Goal: Task Accomplishment & Management: Complete application form

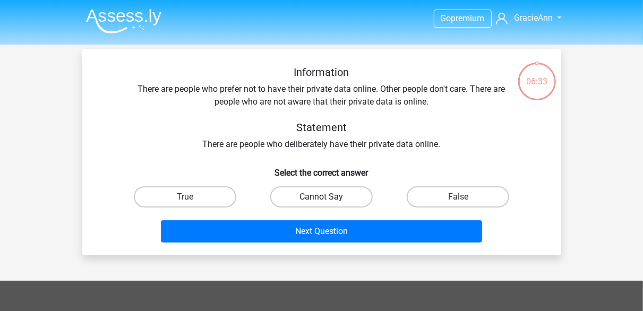
click at [347, 195] on label "Cannot Say" at bounding box center [321, 196] width 102 height 21
click at [328, 197] on input "Cannot Say" at bounding box center [324, 200] width 7 height 7
radio input "true"
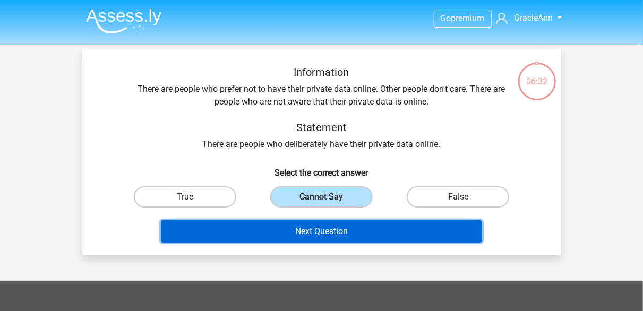
click at [356, 225] on button "Next Question" at bounding box center [321, 231] width 321 height 22
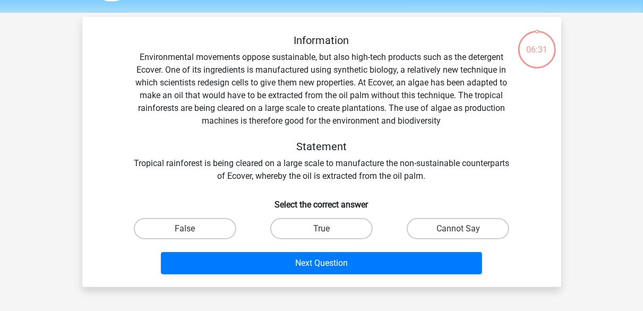
scroll to position [49, 0]
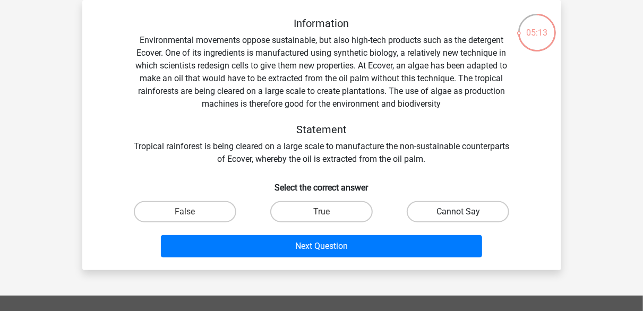
click at [432, 211] on label "Cannot Say" at bounding box center [457, 211] width 102 height 21
click at [458, 212] on input "Cannot Say" at bounding box center [461, 215] width 7 height 7
radio input "true"
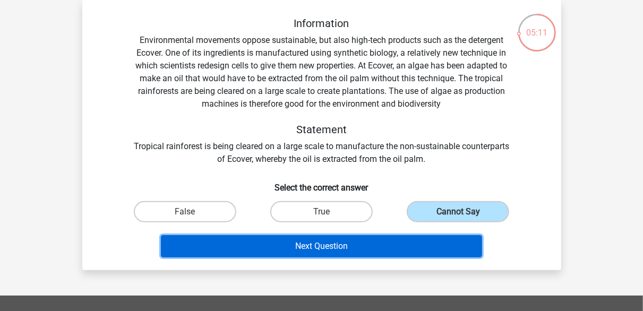
click at [397, 238] on button "Next Question" at bounding box center [321, 246] width 321 height 22
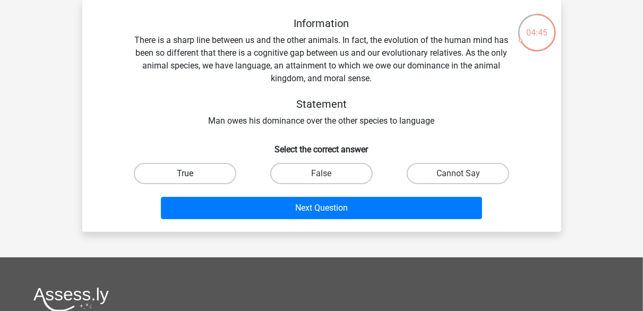
click at [230, 169] on label "True" at bounding box center [185, 173] width 102 height 21
click at [192, 173] on input "True" at bounding box center [188, 176] width 7 height 7
radio input "true"
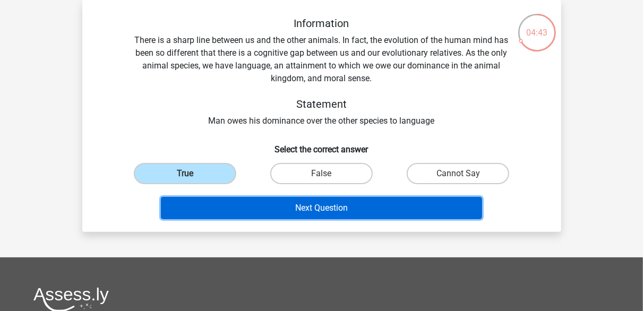
click at [334, 204] on button "Next Question" at bounding box center [321, 208] width 321 height 22
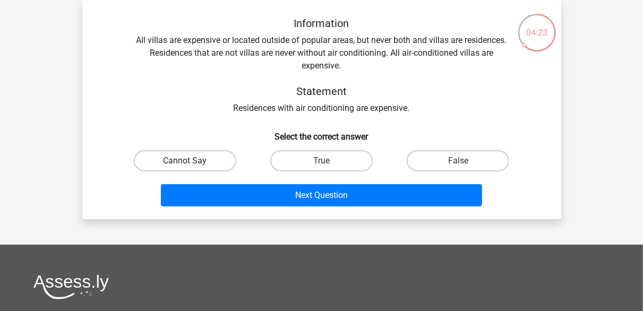
click at [213, 158] on label "Cannot Say" at bounding box center [185, 160] width 102 height 21
click at [192, 161] on input "Cannot Say" at bounding box center [188, 164] width 7 height 7
radio input "true"
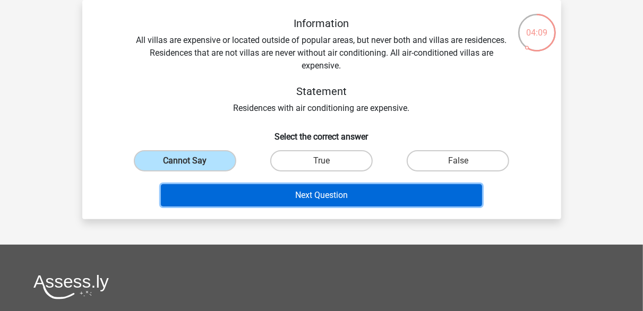
click at [390, 192] on button "Next Question" at bounding box center [321, 195] width 321 height 22
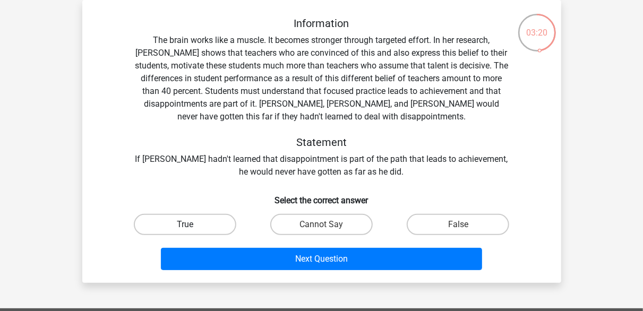
click at [210, 229] on label "True" at bounding box center [185, 224] width 102 height 21
click at [192, 229] on input "True" at bounding box center [188, 227] width 7 height 7
radio input "true"
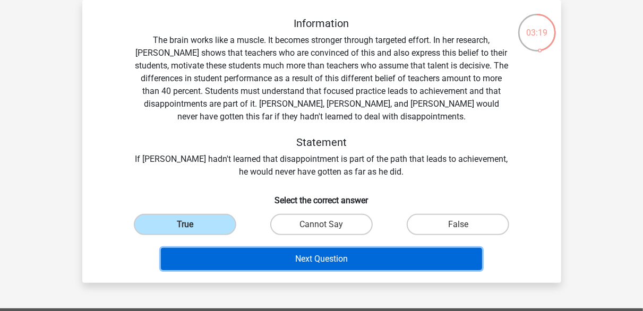
click at [251, 265] on button "Next Question" at bounding box center [321, 259] width 321 height 22
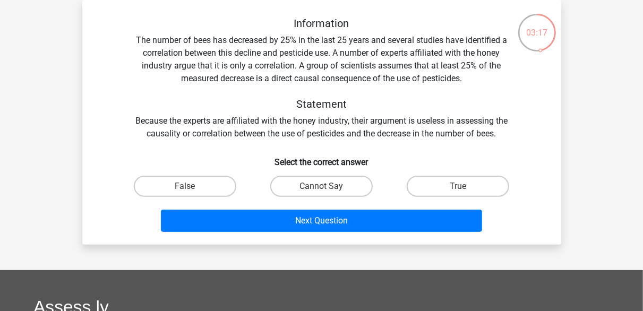
scroll to position [0, 0]
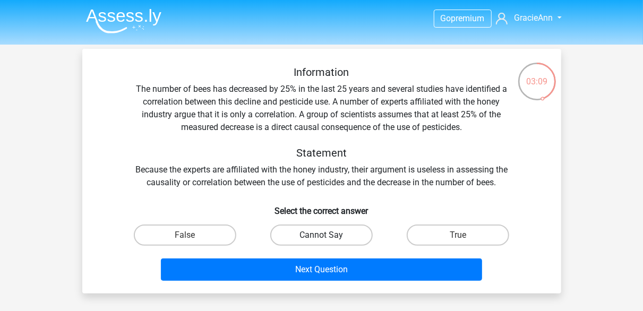
click at [317, 231] on label "Cannot Say" at bounding box center [321, 234] width 102 height 21
click at [321, 235] on input "Cannot Say" at bounding box center [324, 238] width 7 height 7
radio input "true"
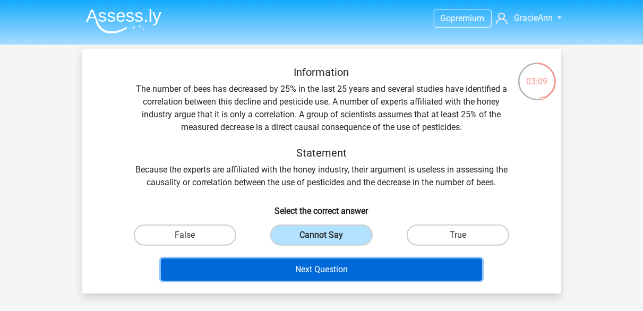
click at [320, 274] on button "Next Question" at bounding box center [321, 269] width 321 height 22
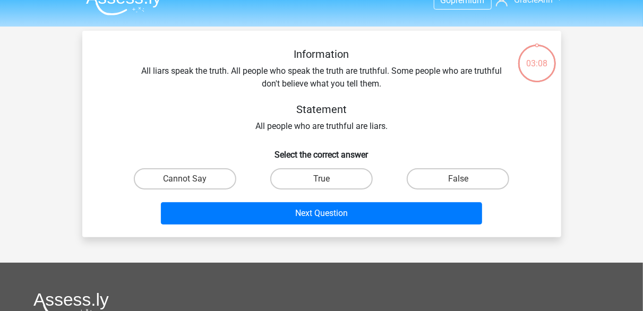
scroll to position [49, 0]
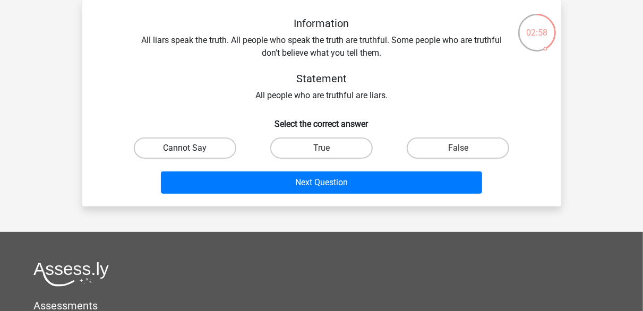
click at [231, 143] on label "Cannot Say" at bounding box center [185, 147] width 102 height 21
click at [192, 148] on input "Cannot Say" at bounding box center [188, 151] width 7 height 7
radio input "true"
click at [335, 167] on div "Next Question" at bounding box center [321, 180] width 445 height 35
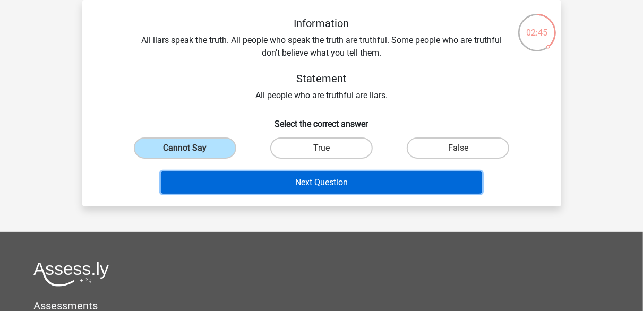
click at [342, 174] on button "Next Question" at bounding box center [321, 182] width 321 height 22
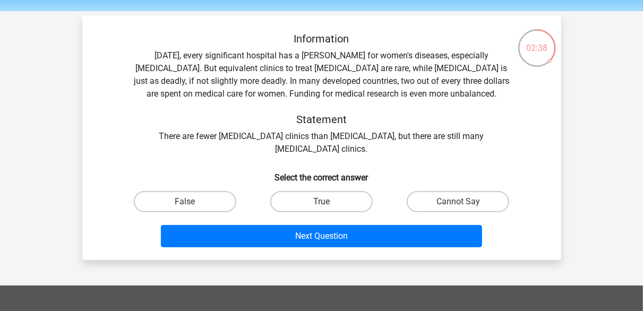
scroll to position [33, 0]
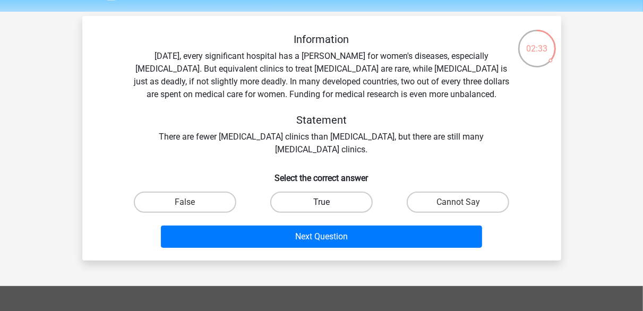
click at [334, 208] on label "True" at bounding box center [321, 202] width 102 height 21
click at [328, 208] on input "True" at bounding box center [324, 205] width 7 height 7
radio input "true"
click at [472, 207] on label "Cannot Say" at bounding box center [457, 202] width 102 height 21
click at [465, 207] on input "Cannot Say" at bounding box center [461, 205] width 7 height 7
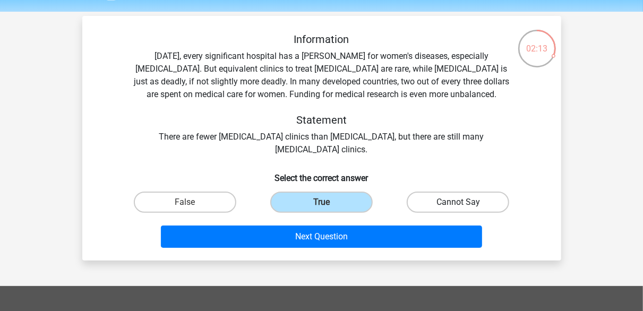
radio input "true"
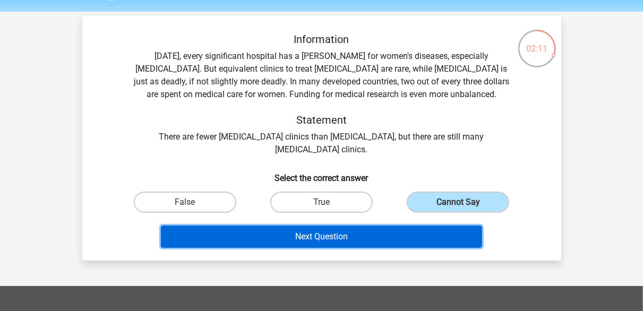
click at [410, 228] on button "Next Question" at bounding box center [321, 236] width 321 height 22
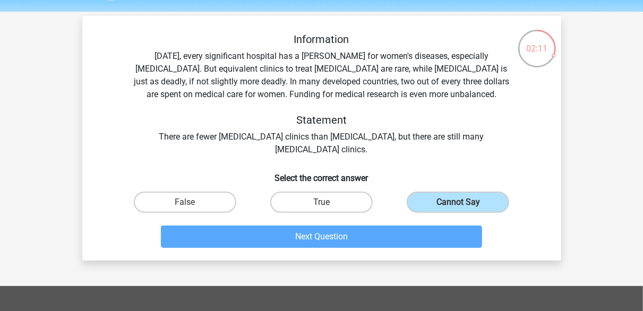
scroll to position [49, 0]
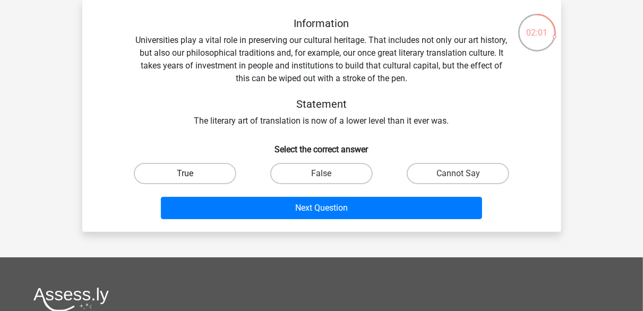
click at [223, 170] on label "True" at bounding box center [185, 173] width 102 height 21
click at [192, 173] on input "True" at bounding box center [188, 176] width 7 height 7
radio input "true"
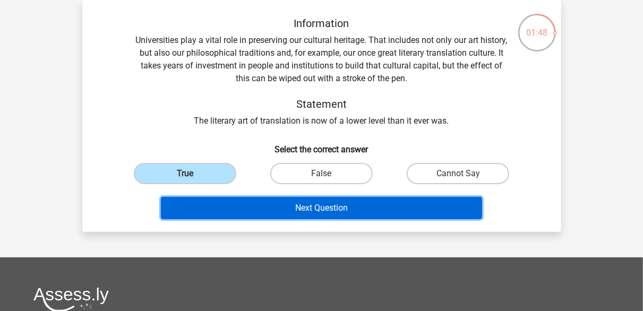
click at [367, 201] on button "Next Question" at bounding box center [321, 208] width 321 height 22
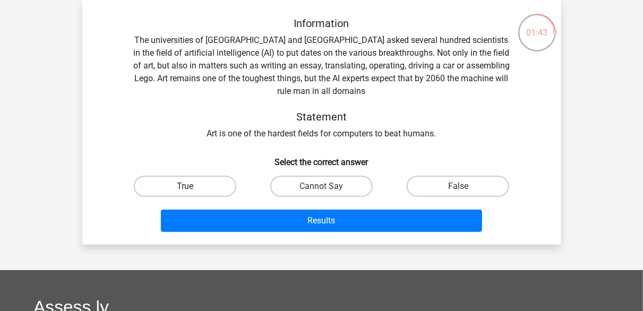
click at [199, 188] on label "True" at bounding box center [185, 186] width 102 height 21
click at [192, 188] on input "True" at bounding box center [188, 189] width 7 height 7
radio input "true"
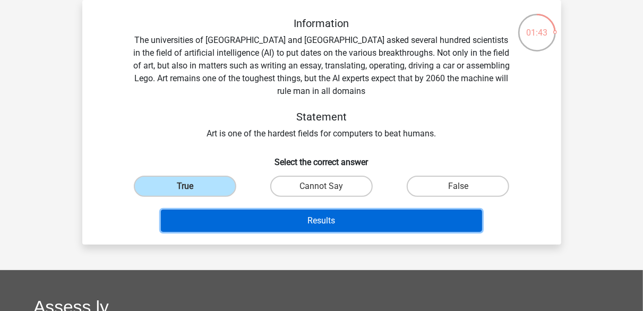
click at [239, 216] on button "Results" at bounding box center [321, 221] width 321 height 22
